Goal: Information Seeking & Learning: Learn about a topic

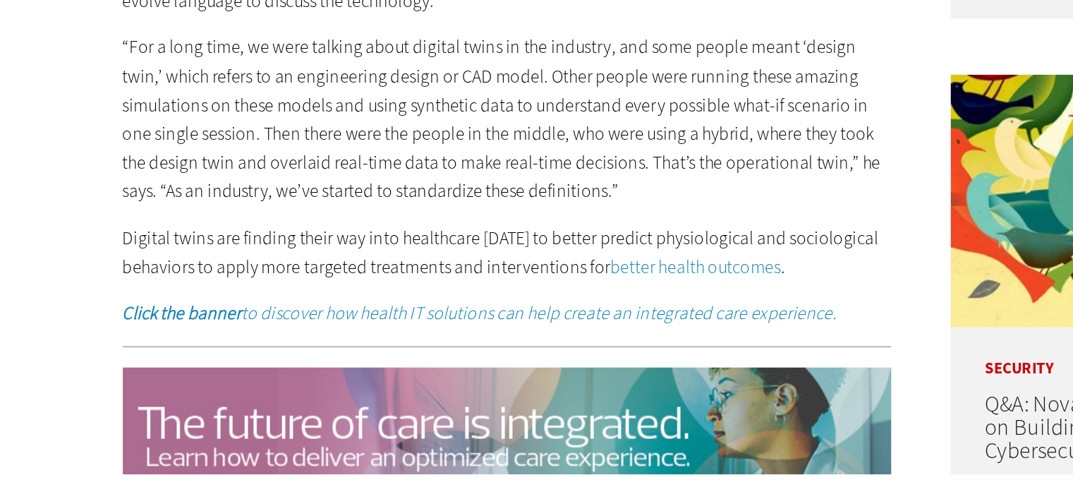
scroll to position [914, 0]
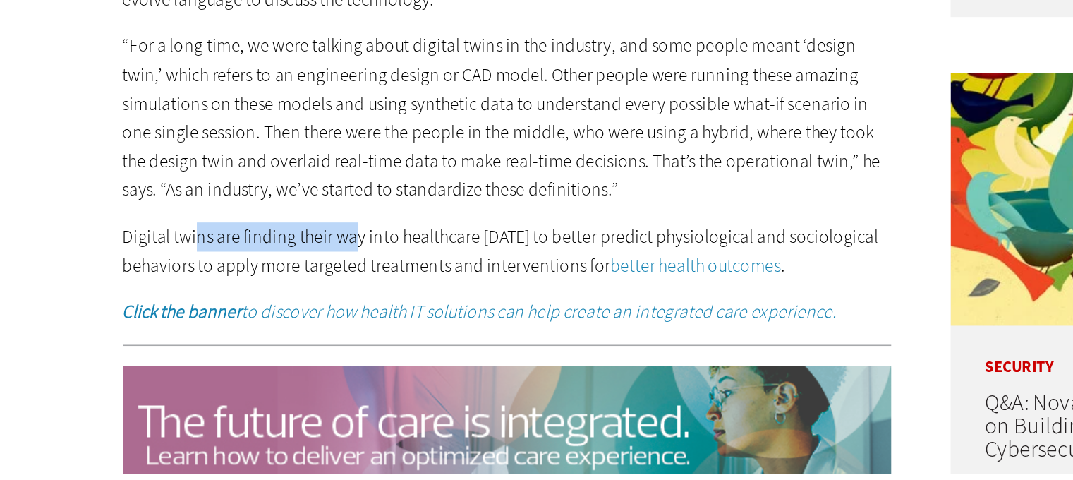
drag, startPoint x: 221, startPoint y: 310, endPoint x: 322, endPoint y: 311, distance: 100.9
click at [322, 322] on p "Digital twins are finding their way into healthcare [DATE] to better predict ph…" at bounding box center [419, 340] width 484 height 36
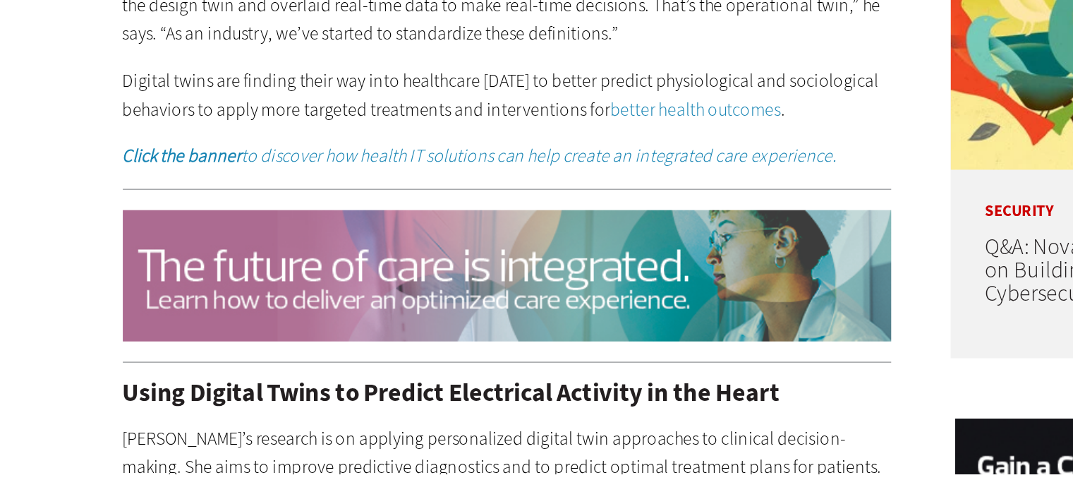
scroll to position [1180, 0]
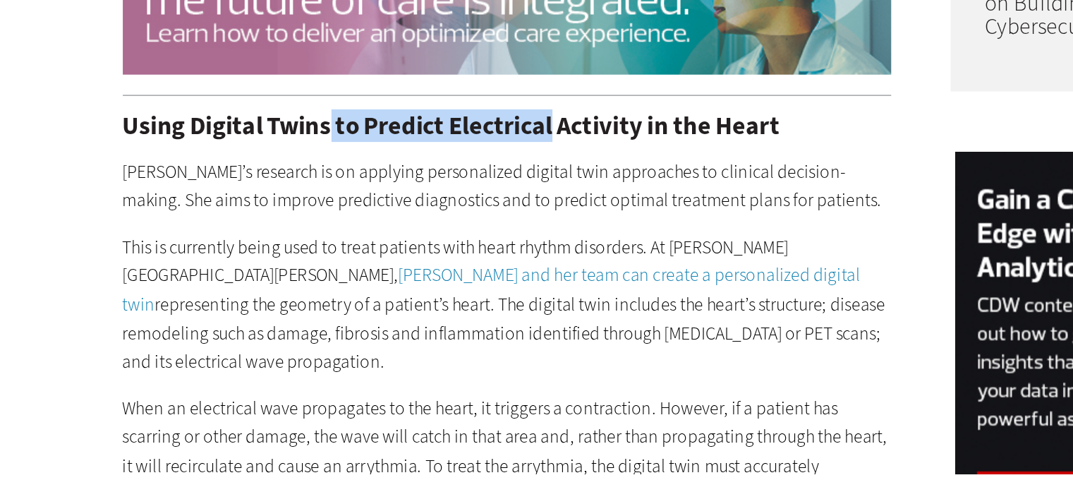
drag, startPoint x: 308, startPoint y: 240, endPoint x: 449, endPoint y: 239, distance: 140.5
click at [449, 253] on h2 "Using Digital Twins to Predict Electrical Activity in the Heart" at bounding box center [419, 261] width 484 height 16
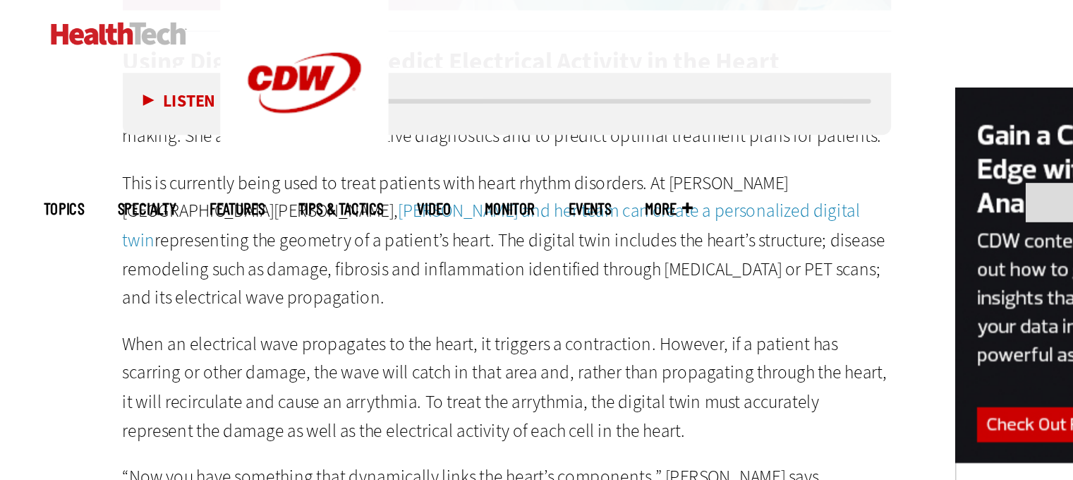
scroll to position [1358, 0]
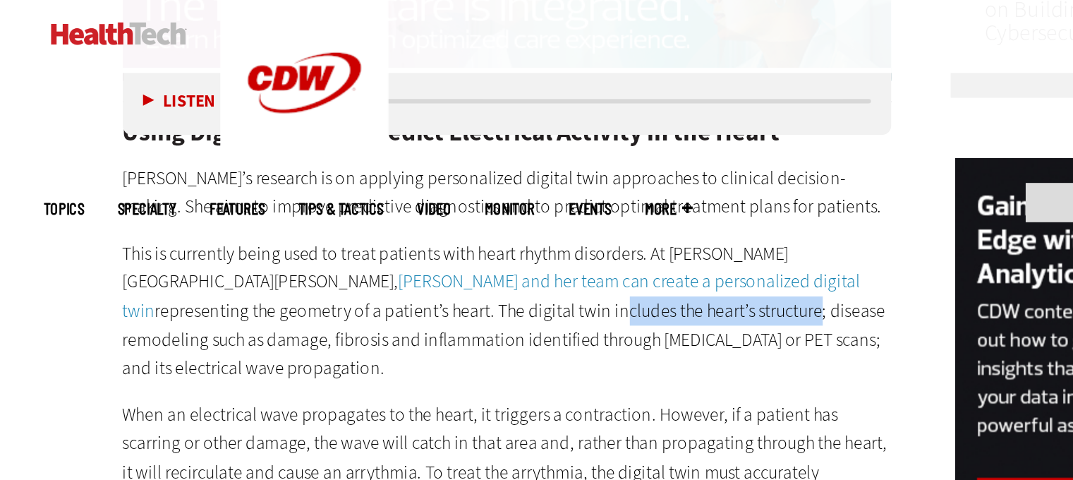
drag, startPoint x: 293, startPoint y: 175, endPoint x: 327, endPoint y: 171, distance: 34.8
click at [327, 171] on p "This is currently being used to treat patients with heart rhythm disorders. At …" at bounding box center [419, 195] width 484 height 90
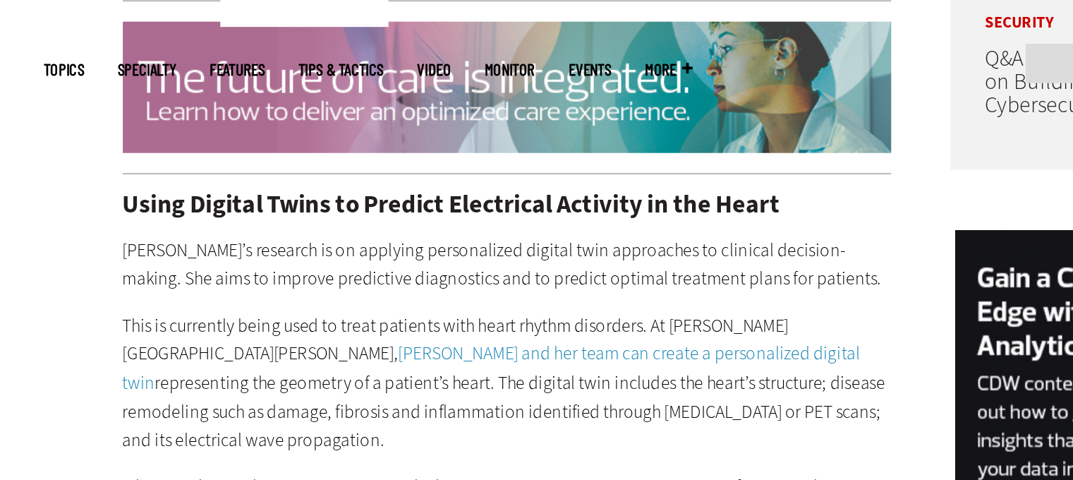
scroll to position [1225, 0]
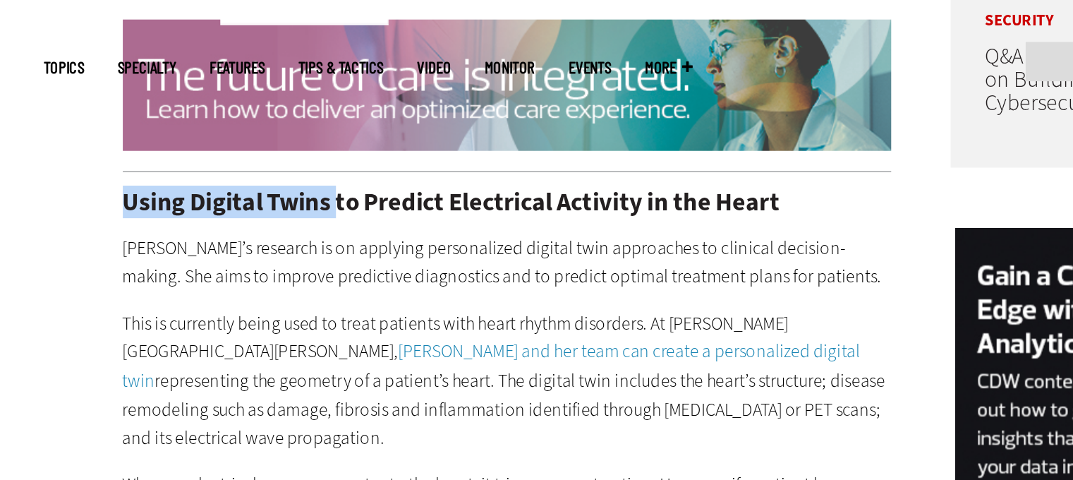
drag, startPoint x: 178, startPoint y: 194, endPoint x: 314, endPoint y: 198, distance: 136.3
click at [314, 208] on h2 "Using Digital Twins to Predict Electrical Activity in the Heart" at bounding box center [419, 216] width 484 height 16
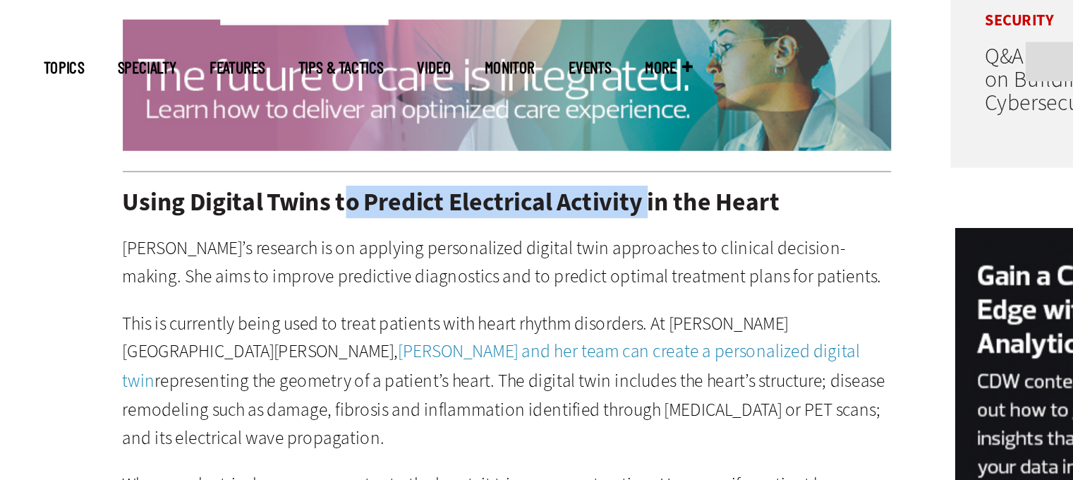
drag, startPoint x: 345, startPoint y: 198, endPoint x: 508, endPoint y: 194, distance: 163.1
click at [508, 208] on h2 "Using Digital Twins to Predict Electrical Activity in the Heart" at bounding box center [419, 216] width 484 height 16
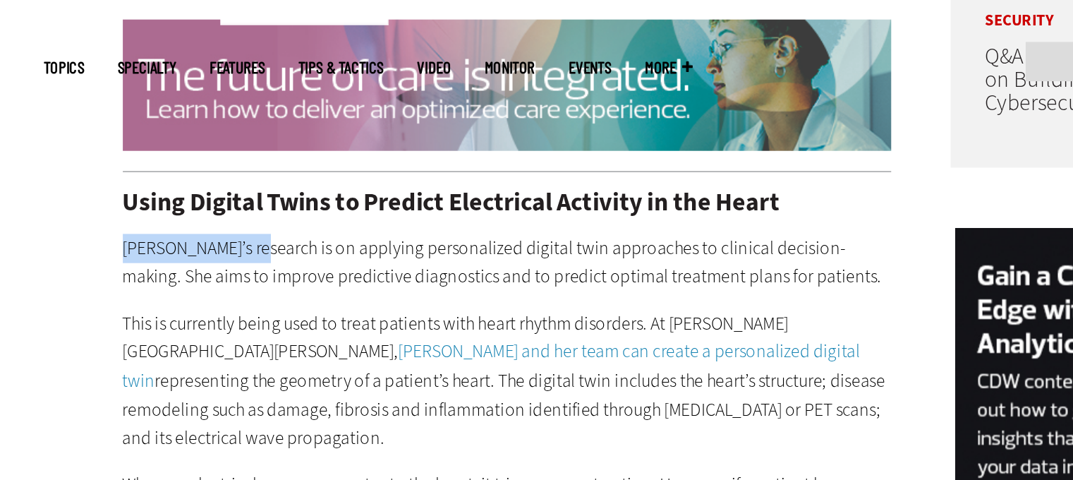
drag, startPoint x: 230, startPoint y: 228, endPoint x: 268, endPoint y: 228, distance: 38.1
click at [268, 236] on p "[PERSON_NAME]’s research is on applying personalized digital twin approaches to…" at bounding box center [419, 254] width 484 height 36
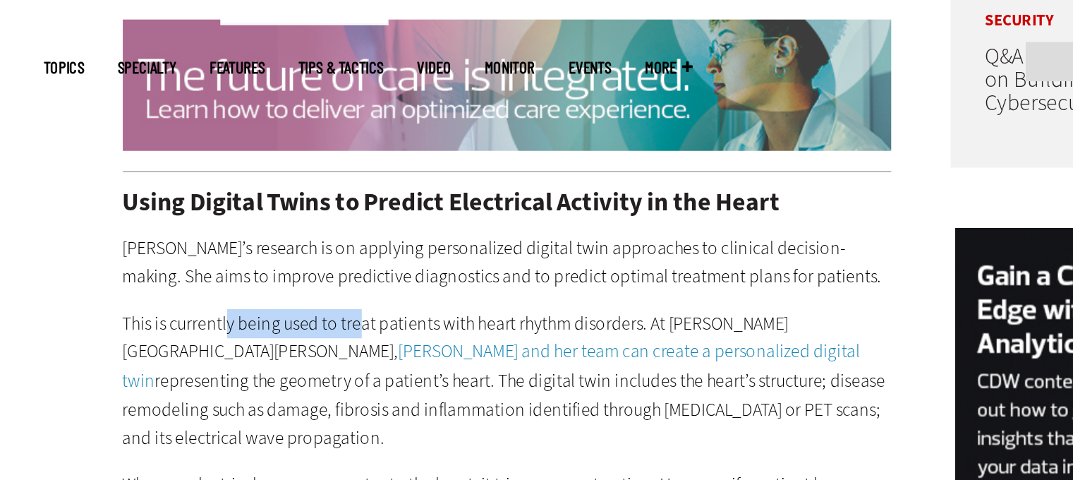
drag, startPoint x: 283, startPoint y: 273, endPoint x: 328, endPoint y: 273, distance: 45.2
click at [328, 283] on p "This is currently being used to treat patients with heart rhythm disorders. At …" at bounding box center [419, 328] width 484 height 90
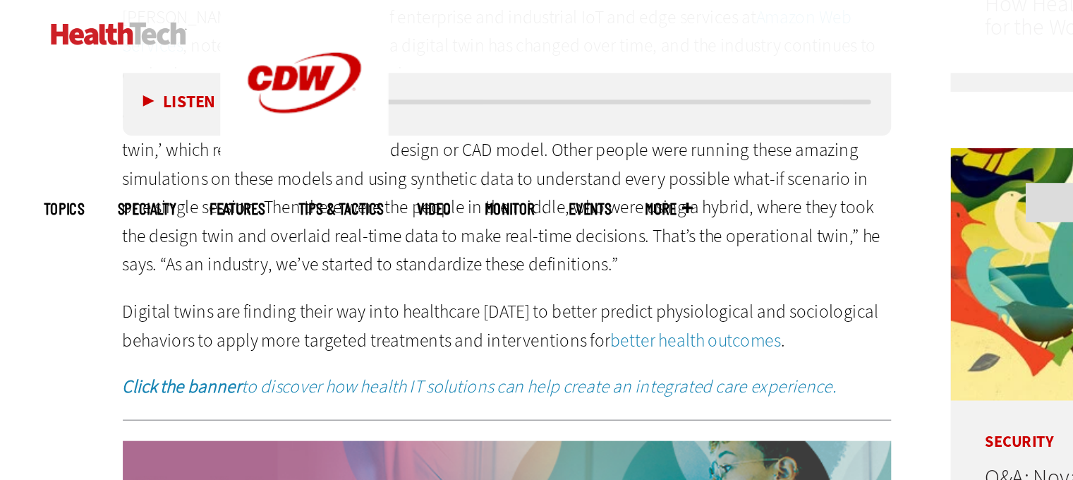
scroll to position [1047, 0]
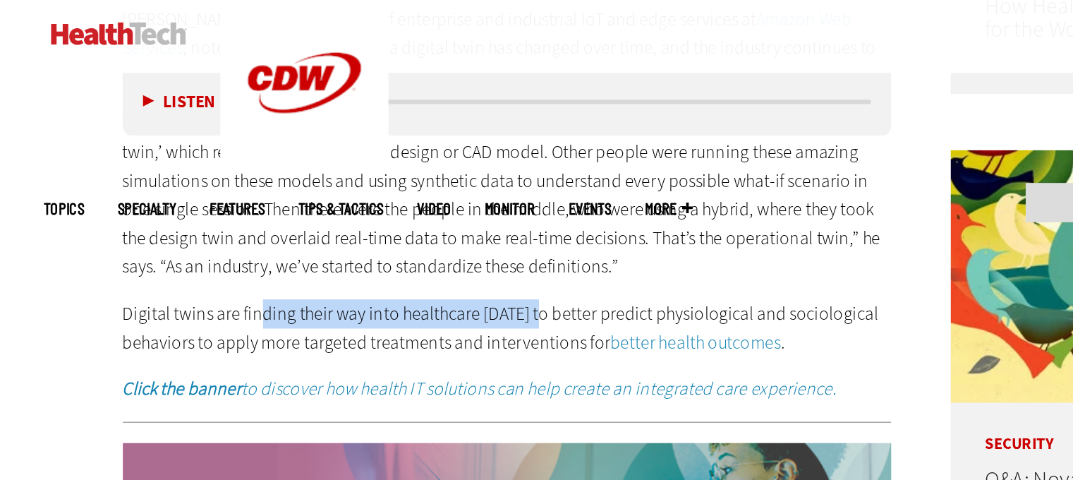
drag, startPoint x: 293, startPoint y: 177, endPoint x: 436, endPoint y: 178, distance: 143.3
click at [436, 188] on p "Digital twins are finding their way into healthcare [DATE] to better predict ph…" at bounding box center [419, 206] width 484 height 36
drag, startPoint x: 376, startPoint y: 179, endPoint x: 456, endPoint y: 178, distance: 79.8
click at [456, 188] on p "Digital twins are finding their way into healthcare [DATE] to better predict ph…" at bounding box center [419, 206] width 484 height 36
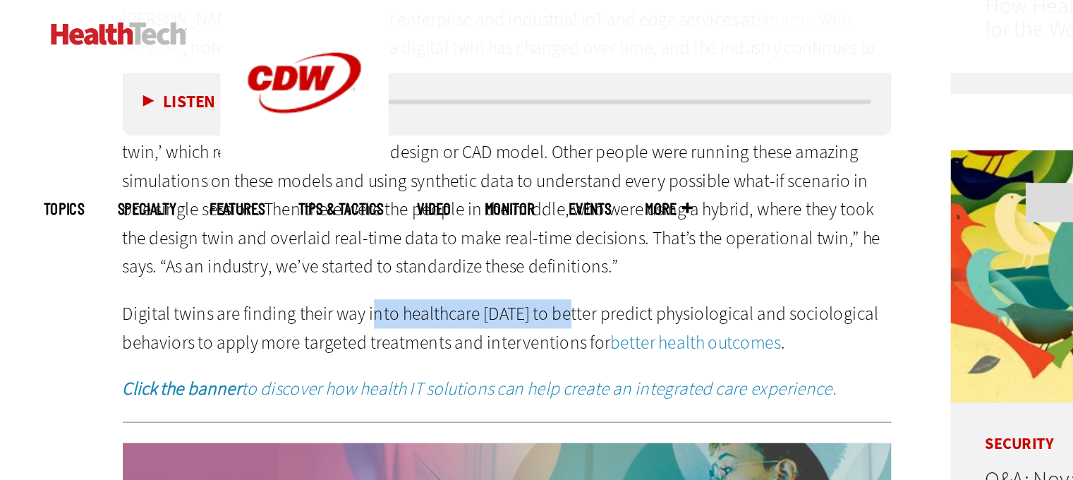
click at [456, 188] on p "Digital twins are finding their way into healthcare [DATE] to better predict ph…" at bounding box center [419, 206] width 484 height 36
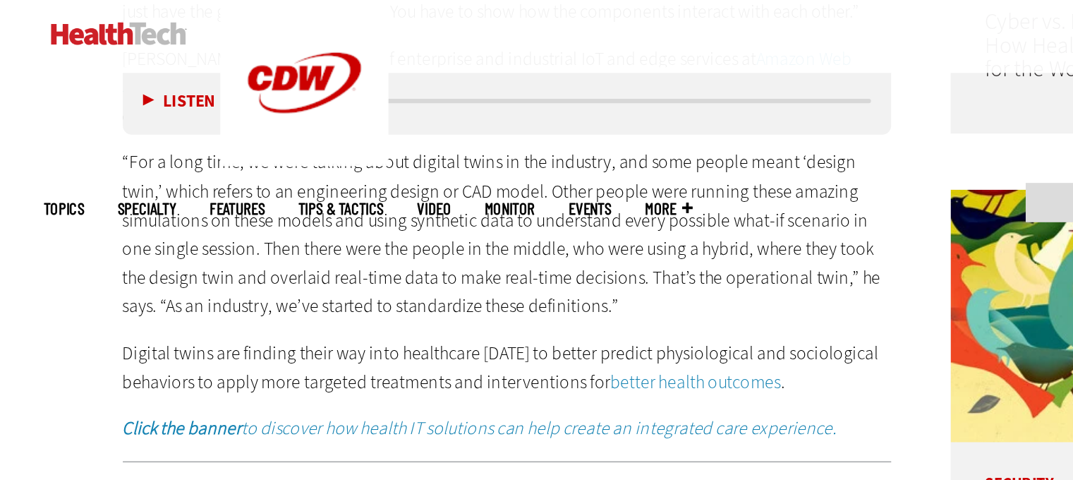
scroll to position [1002, 0]
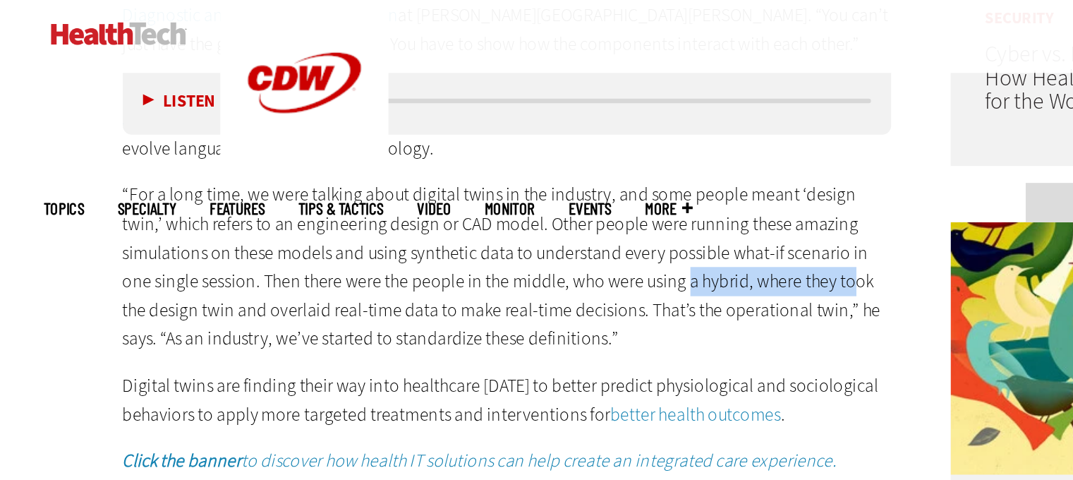
drag, startPoint x: 510, startPoint y: 156, endPoint x: 615, endPoint y: 159, distance: 105.2
click at [615, 159] on p "“For a long time, we were talking about digital twins in the industry, and some…" at bounding box center [419, 168] width 484 height 109
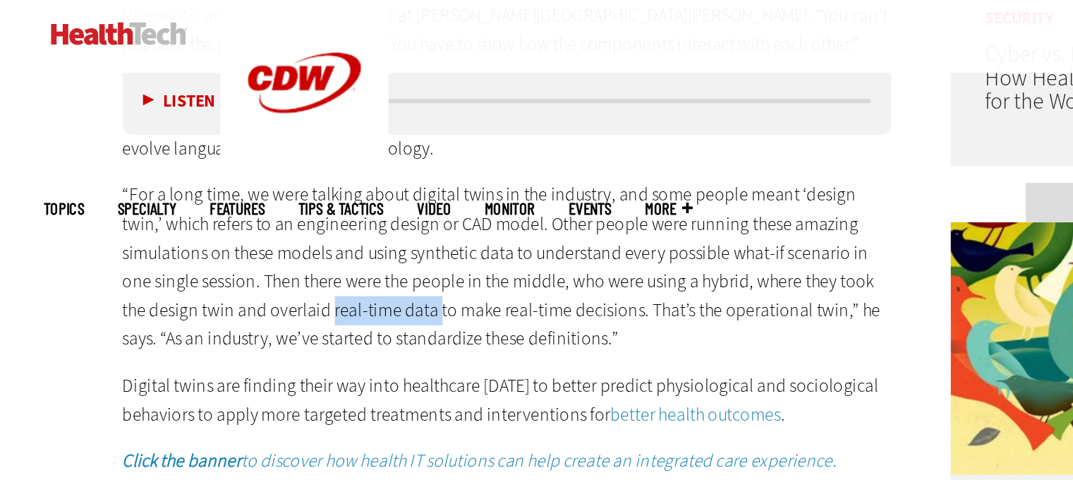
drag, startPoint x: 320, startPoint y: 174, endPoint x: 357, endPoint y: 174, distance: 36.7
click at [357, 174] on p "“For a long time, we were talking about digital twins in the industry, and some…" at bounding box center [419, 168] width 484 height 109
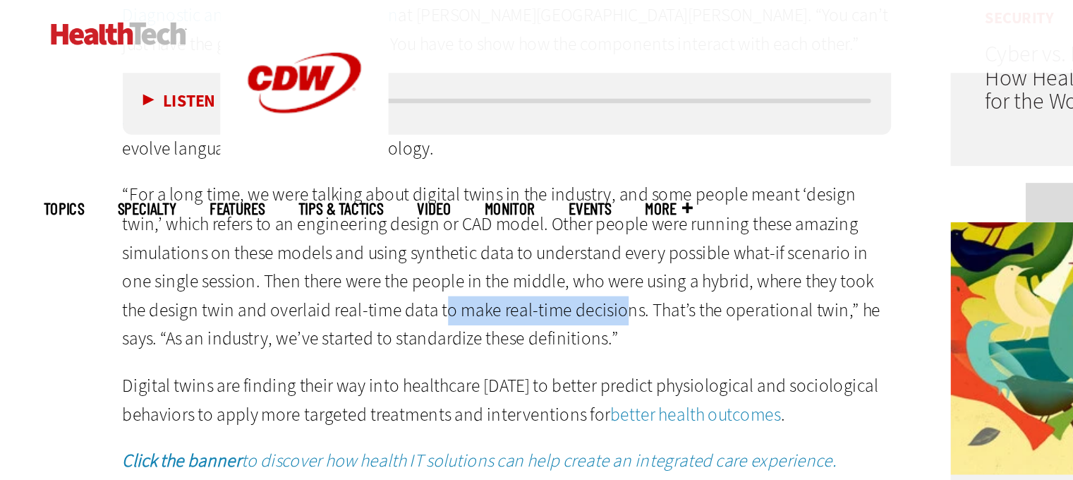
drag, startPoint x: 383, startPoint y: 173, endPoint x: 471, endPoint y: 173, distance: 88.9
click at [471, 173] on p "“For a long time, we were talking about digital twins in the industry, and some…" at bounding box center [419, 168] width 484 height 109
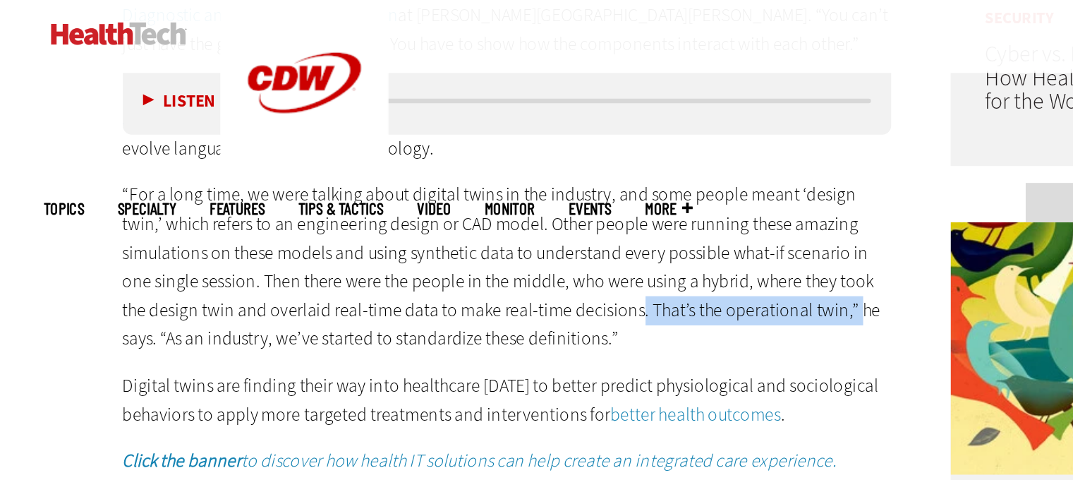
drag, startPoint x: 487, startPoint y: 174, endPoint x: 617, endPoint y: 175, distance: 129.9
click at [617, 175] on p "“For a long time, we were talking about digital twins in the industry, and some…" at bounding box center [419, 168] width 484 height 109
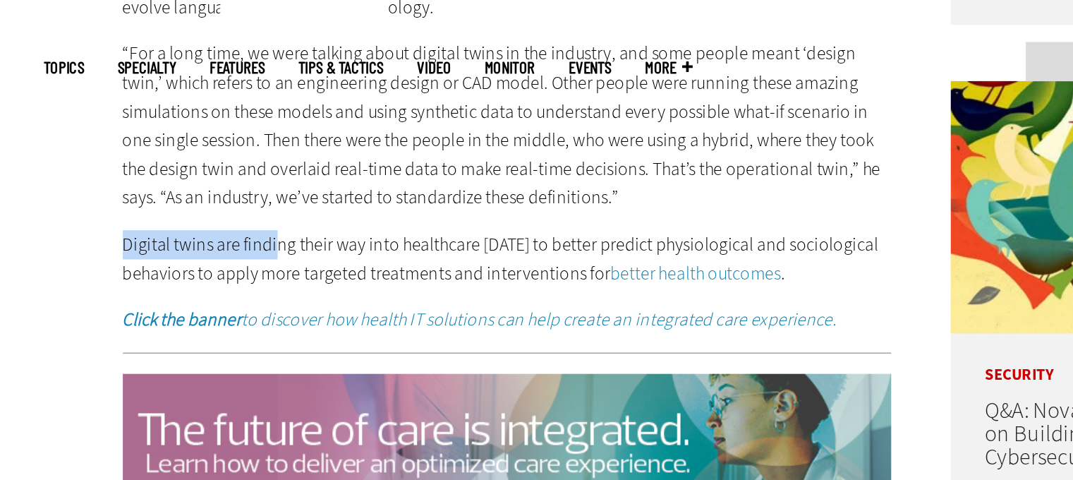
drag, startPoint x: 248, startPoint y: 224, endPoint x: 271, endPoint y: 224, distance: 22.6
click at [271, 234] on p "Digital twins are finding their way into healthcare [DATE] to better predict ph…" at bounding box center [419, 252] width 484 height 36
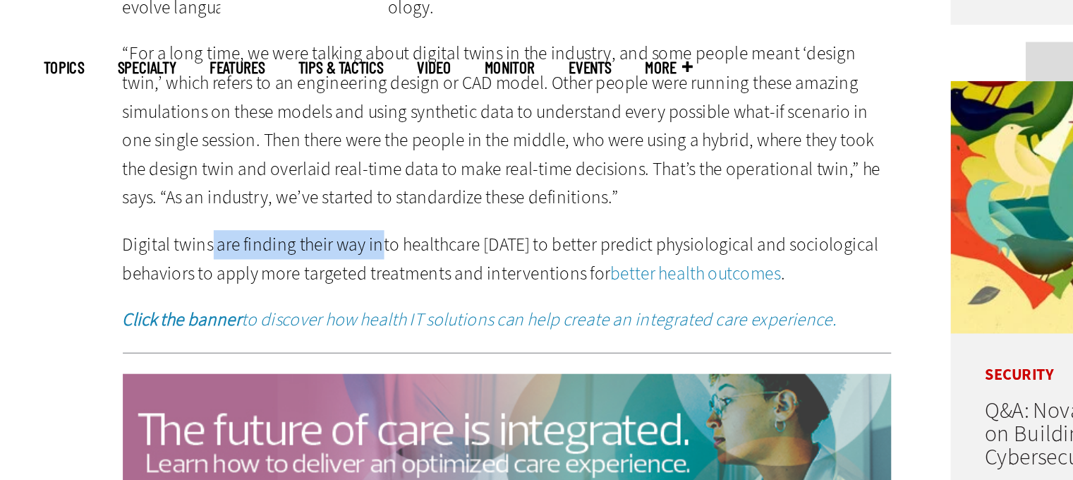
drag, startPoint x: 232, startPoint y: 223, endPoint x: 337, endPoint y: 229, distance: 105.4
click at [337, 234] on p "Digital twins are finding their way into healthcare [DATE] to better predict ph…" at bounding box center [419, 252] width 484 height 36
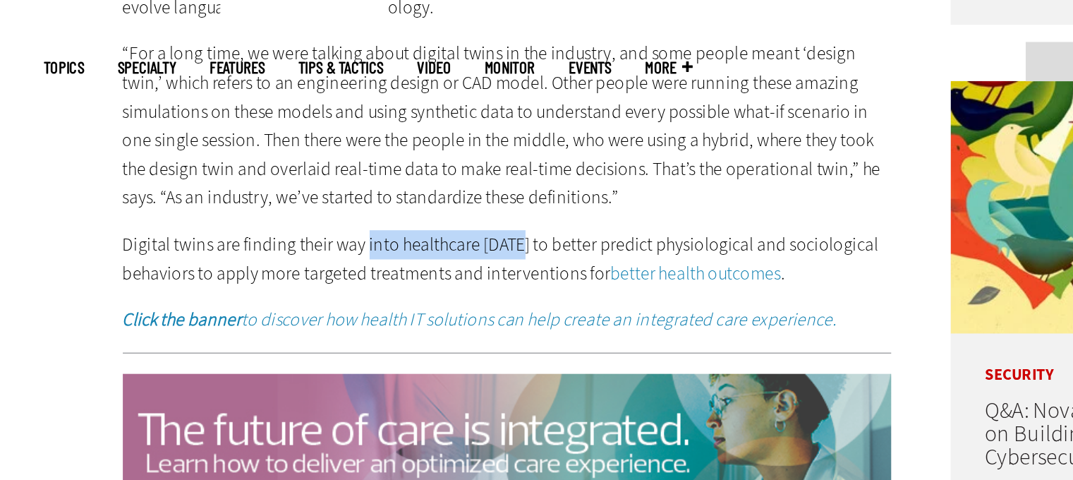
drag, startPoint x: 387, startPoint y: 227, endPoint x: 424, endPoint y: 226, distance: 37.4
click at [424, 234] on p "Digital twins are finding their way into healthcare [DATE] to better predict ph…" at bounding box center [419, 252] width 484 height 36
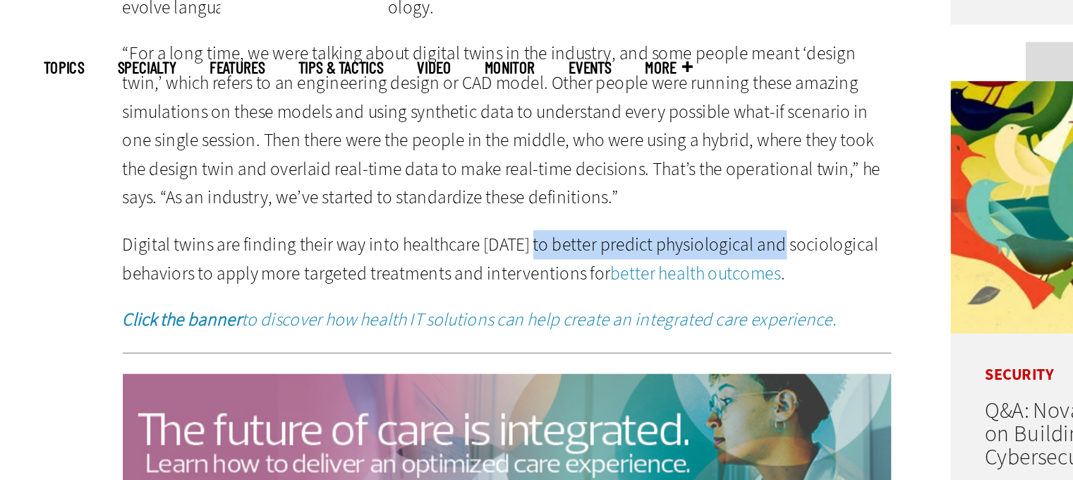
drag, startPoint x: 486, startPoint y: 222, endPoint x: 589, endPoint y: 222, distance: 103.0
click at [589, 234] on p "Digital twins are finding their way into healthcare [DATE] to better predict ph…" at bounding box center [419, 252] width 484 height 36
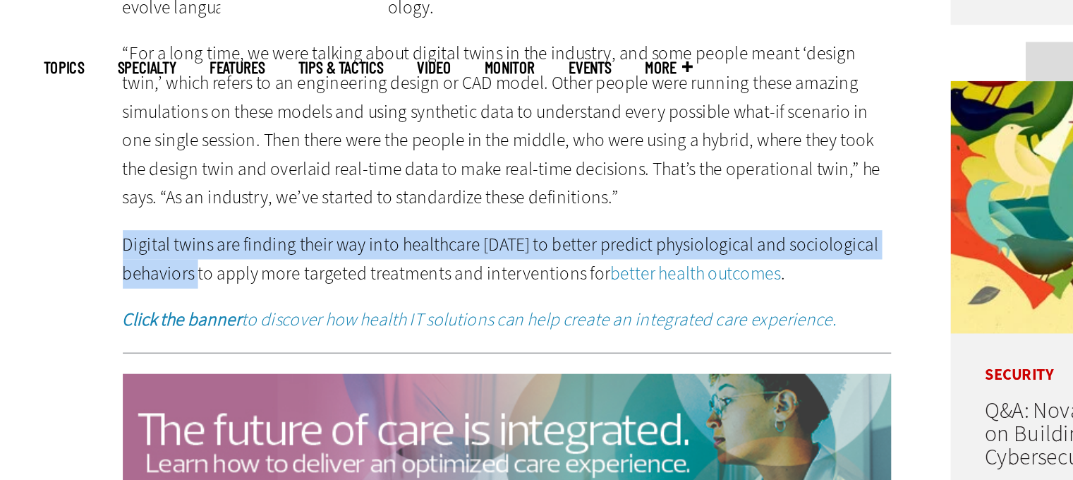
drag, startPoint x: 165, startPoint y: 231, endPoint x: 227, endPoint y: 245, distance: 63.5
click at [227, 245] on p "Digital twins are finding their way into healthcare [DATE] to better predict ph…" at bounding box center [419, 252] width 484 height 36
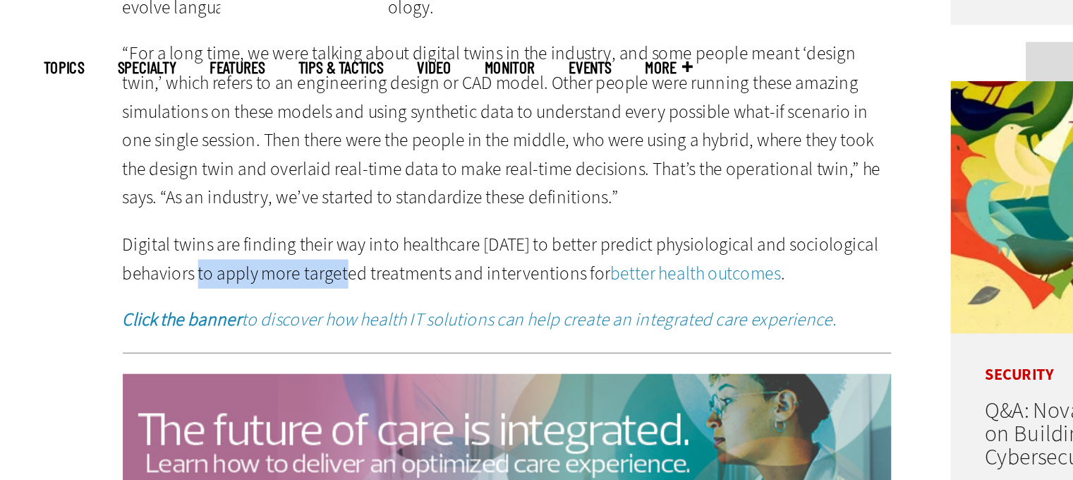
drag, startPoint x: 226, startPoint y: 238, endPoint x: 329, endPoint y: 241, distance: 103.1
click at [329, 241] on p "Digital twins are finding their way into healthcare [DATE] to better predict ph…" at bounding box center [419, 252] width 484 height 36
click at [330, 241] on p "Digital twins are finding their way into healthcare [DATE] to better predict ph…" at bounding box center [419, 252] width 484 height 36
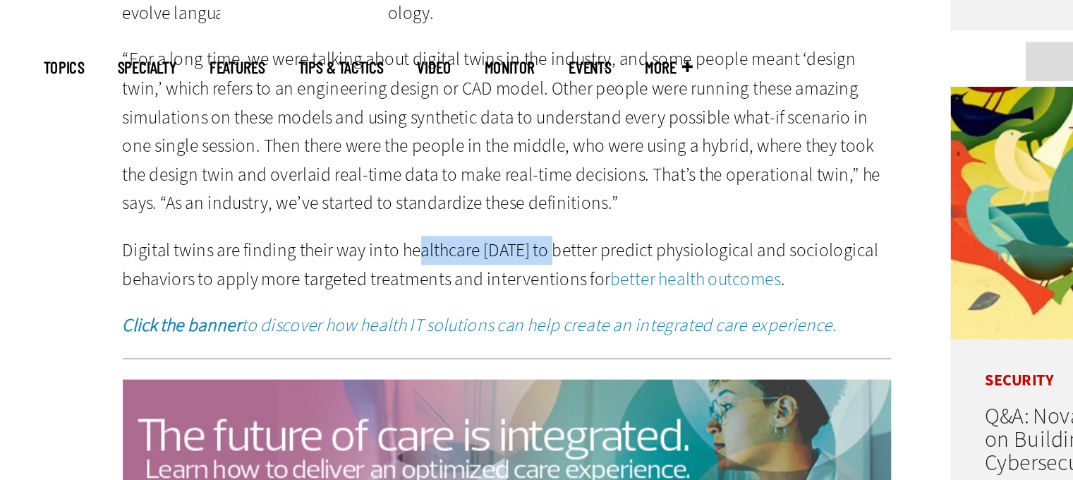
drag, startPoint x: 394, startPoint y: 229, endPoint x: 448, endPoint y: 233, distance: 54.5
click at [448, 237] on p "Digital twins are finding their way into healthcare [DATE] to better predict ph…" at bounding box center [419, 255] width 484 height 36
drag, startPoint x: 180, startPoint y: 233, endPoint x: 379, endPoint y: 236, distance: 199.1
click at [378, 237] on p "Digital twins are finding their way into healthcare [DATE] to better predict ph…" at bounding box center [419, 255] width 484 height 36
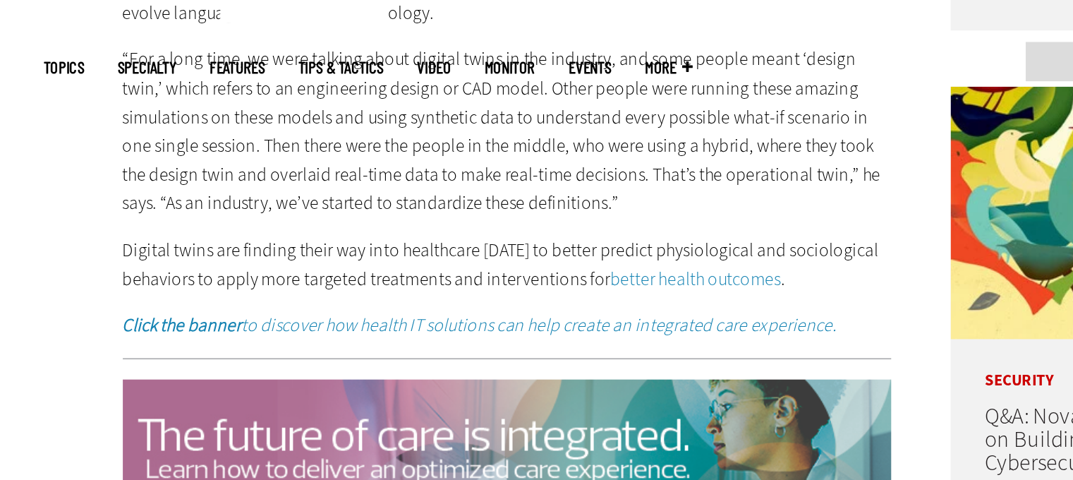
click at [380, 237] on p "Digital twins are finding their way into healthcare [DATE] to better predict ph…" at bounding box center [419, 255] width 484 height 36
drag, startPoint x: 324, startPoint y: 225, endPoint x: 426, endPoint y: 227, distance: 102.4
click at [426, 237] on p "Digital twins are finding their way into healthcare [DATE] to better predict ph…" at bounding box center [419, 255] width 484 height 36
drag, startPoint x: 434, startPoint y: 227, endPoint x: 562, endPoint y: 227, distance: 127.7
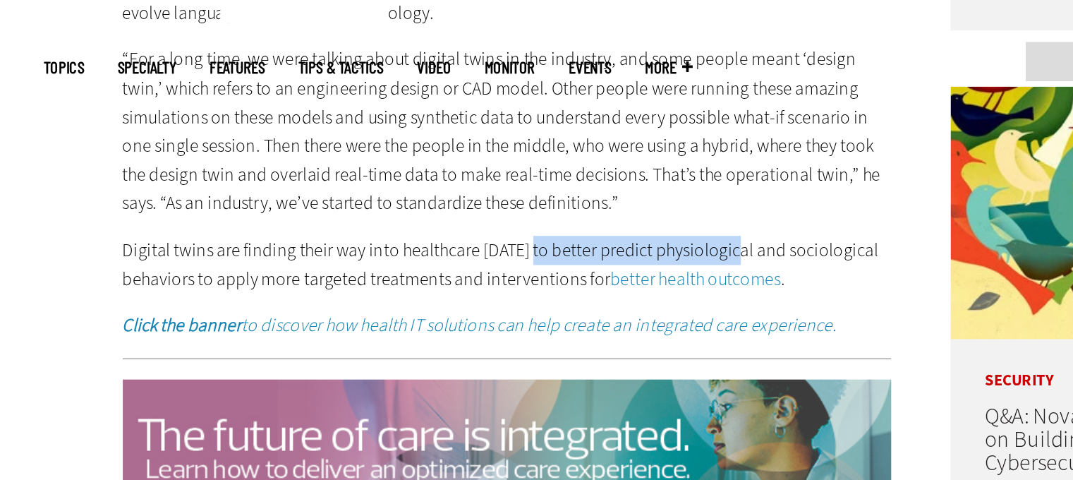
click at [562, 237] on p "Digital twins are finding their way into healthcare [DATE] to better predict ph…" at bounding box center [419, 255] width 484 height 36
click at [563, 237] on p "Digital twins are finding their way into healthcare [DATE] to better predict ph…" at bounding box center [419, 255] width 484 height 36
